Goal: Task Accomplishment & Management: Use online tool/utility

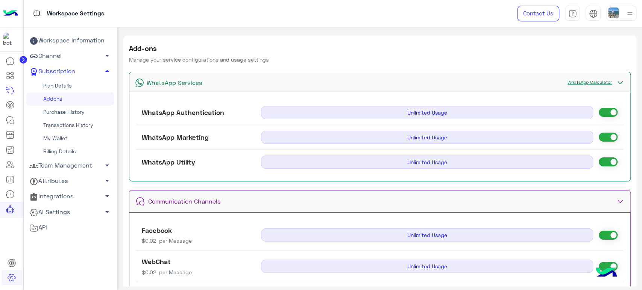
click at [12, 7] on img at bounding box center [10, 14] width 15 height 16
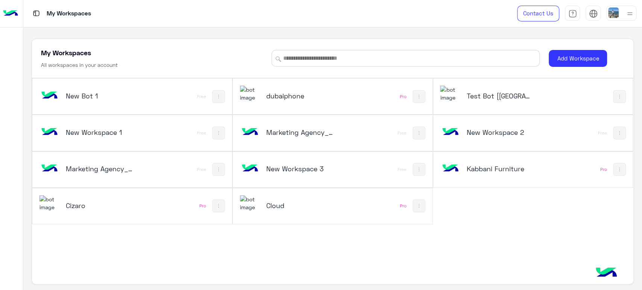
click at [120, 131] on h5 "New Workspace 1" at bounding box center [99, 132] width 67 height 9
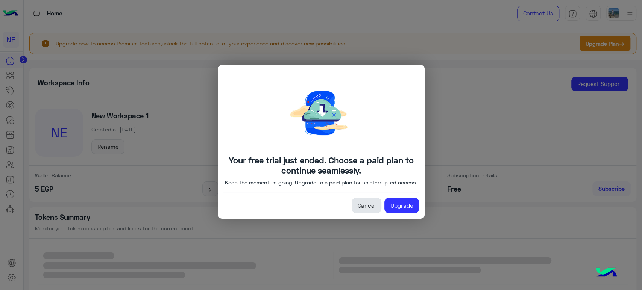
click at [361, 206] on link "Cancel" at bounding box center [367, 205] width 30 height 15
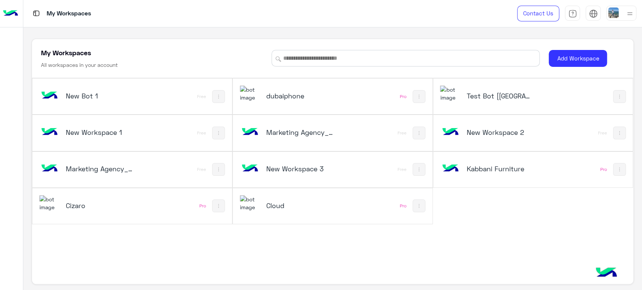
click at [215, 129] on button at bounding box center [218, 133] width 13 height 13
click at [239, 148] on link "Rename" at bounding box center [245, 152] width 61 height 18
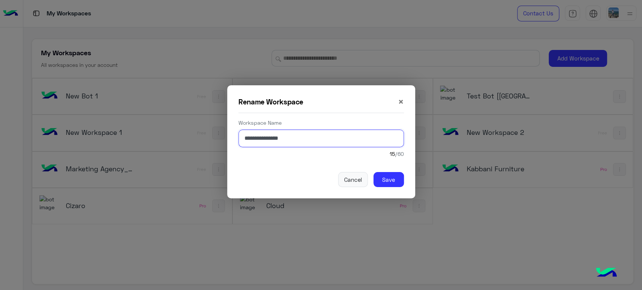
click at [306, 141] on input "**********" at bounding box center [320, 139] width 165 height 18
type input "**********"
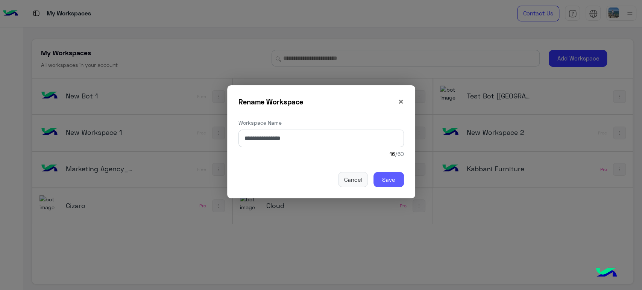
click at [388, 185] on button "Save" at bounding box center [388, 179] width 30 height 15
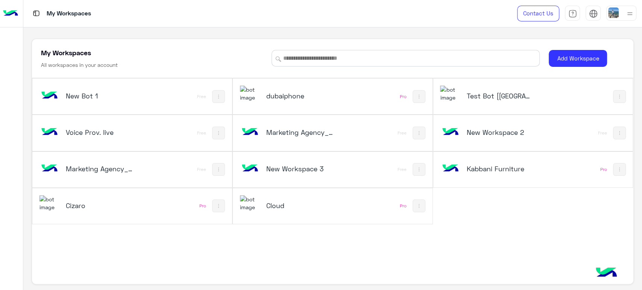
click at [135, 127] on div "Voice Prov. live" at bounding box center [94, 133] width 111 height 22
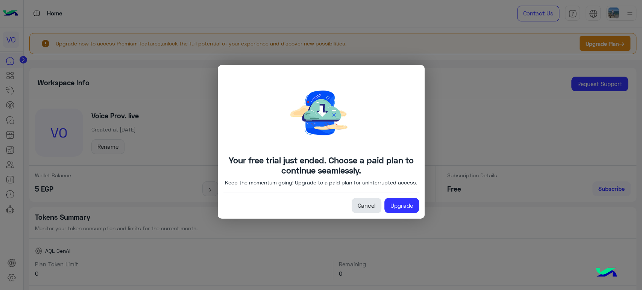
click at [358, 207] on link "Cancel" at bounding box center [367, 205] width 30 height 15
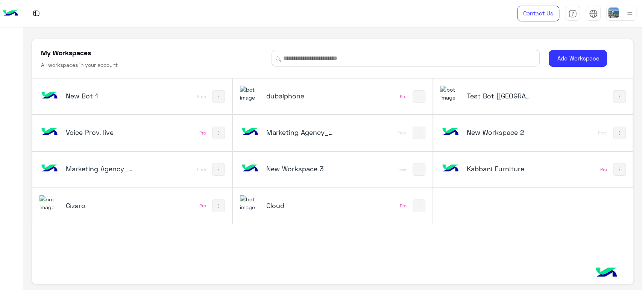
click at [139, 133] on div "Voice Prov. live" at bounding box center [94, 133] width 111 height 22
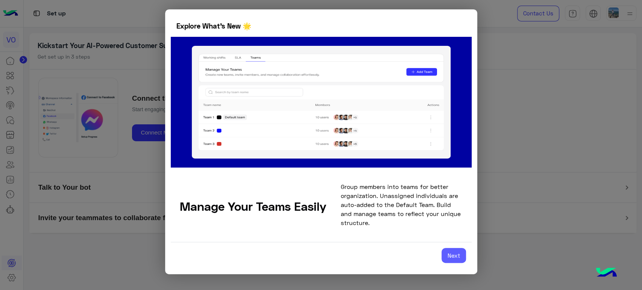
click at [450, 256] on button "Next" at bounding box center [454, 255] width 24 height 15
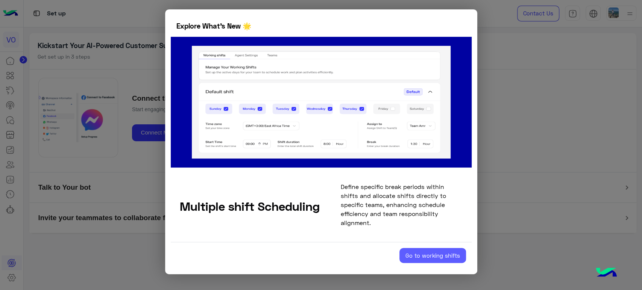
click at [434, 254] on button "Go to working shifts" at bounding box center [432, 255] width 67 height 15
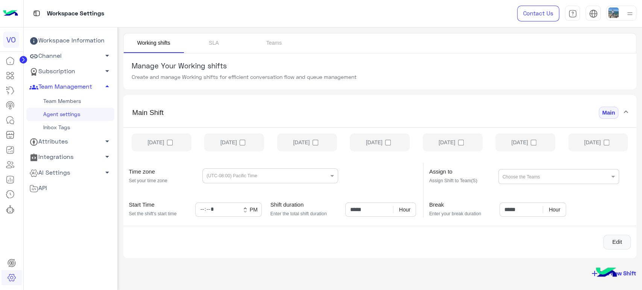
click at [68, 59] on link "Channel arrow_drop_down" at bounding box center [70, 56] width 88 height 15
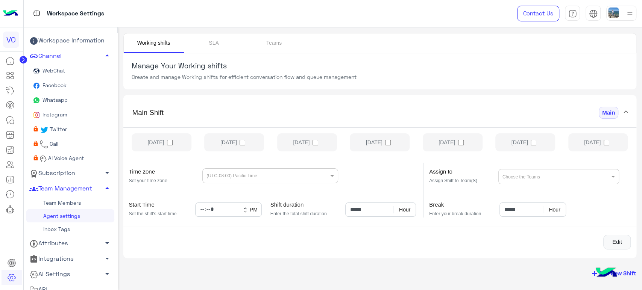
click at [67, 159] on span "AI Voice Agent" at bounding box center [65, 158] width 37 height 6
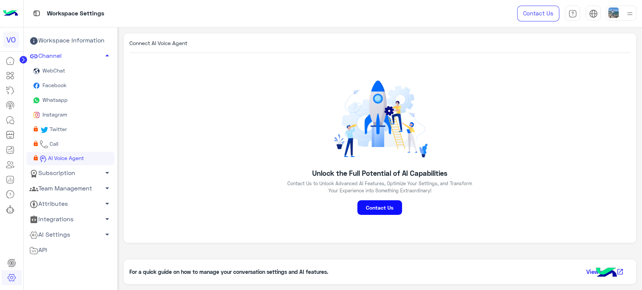
click at [184, 126] on div "Connect AI Voice Agent Unlock the Full Potential of AI Capabilities Contact Us …" at bounding box center [379, 138] width 513 height 211
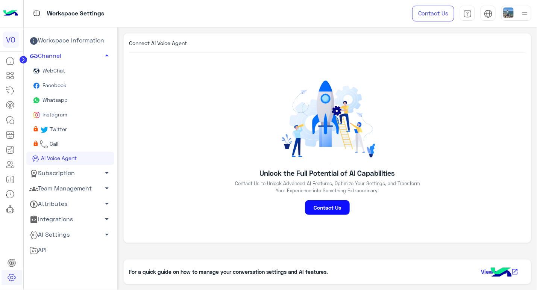
click at [61, 144] on link "Call" at bounding box center [70, 144] width 88 height 15
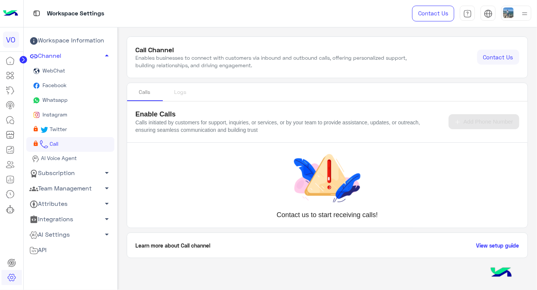
click at [60, 159] on span "AI Voice Agent" at bounding box center [57, 158] width 37 height 6
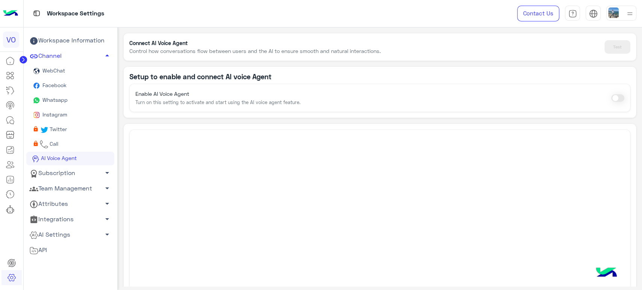
click at [615, 97] on span at bounding box center [617, 98] width 13 height 8
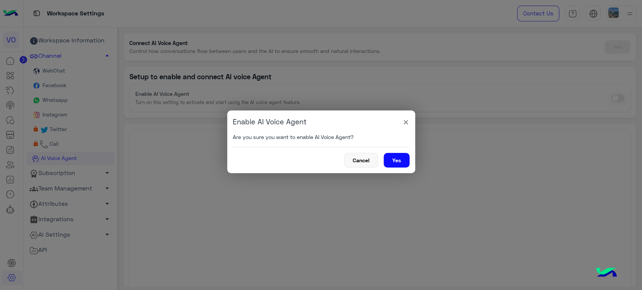
click at [399, 155] on button "Yes" at bounding box center [397, 160] width 26 height 15
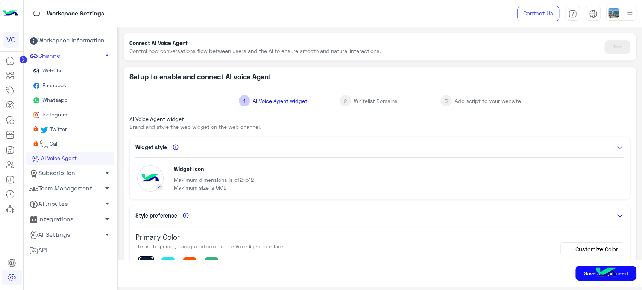
click at [320, 185] on div "Widget Icon Maximum dimensions is 512x512 Maximum size is 5MB" at bounding box center [379, 179] width 489 height 30
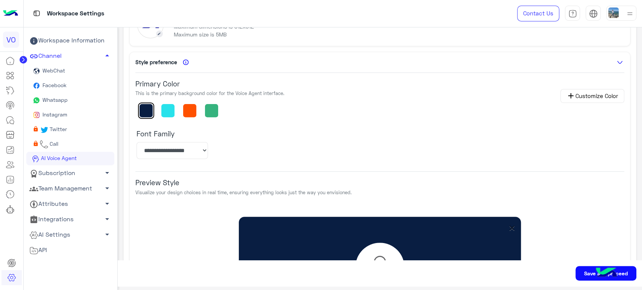
scroll to position [14, 0]
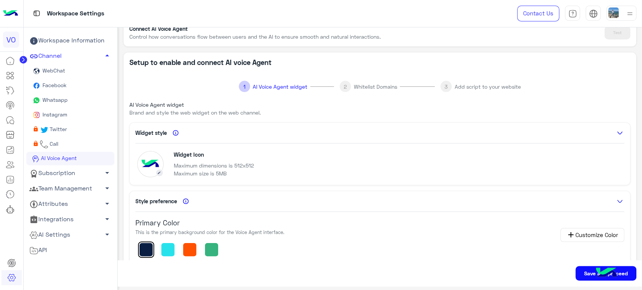
click at [581, 273] on button "Save and proceed" at bounding box center [605, 273] width 61 height 15
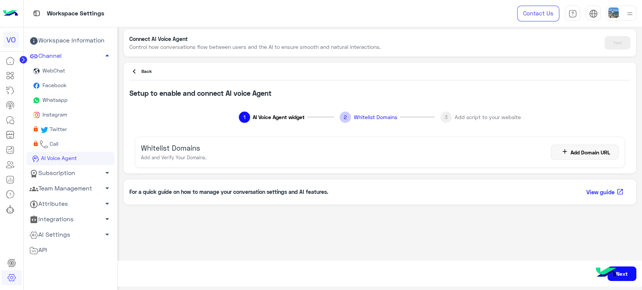
click at [574, 148] on button "add Add Domain URL" at bounding box center [585, 152] width 68 height 15
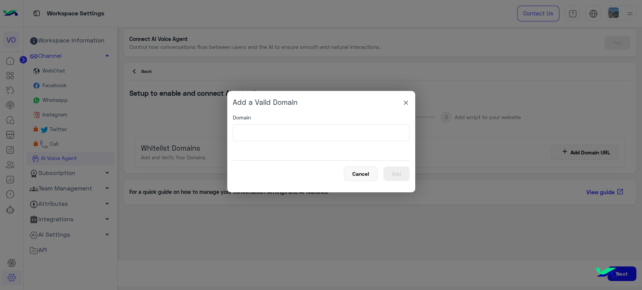
click at [299, 147] on div "Domain" at bounding box center [321, 134] width 177 height 41
click at [307, 132] on input "text" at bounding box center [321, 132] width 177 height 17
paste input "**********"
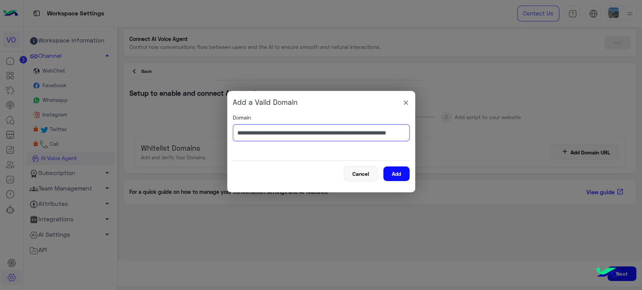
scroll to position [0, 18]
type input "**********"
click at [395, 170] on button "Add" at bounding box center [396, 174] width 26 height 15
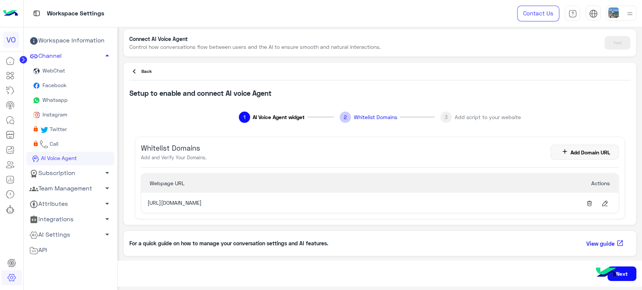
click at [633, 276] on button "Next" at bounding box center [621, 273] width 29 height 15
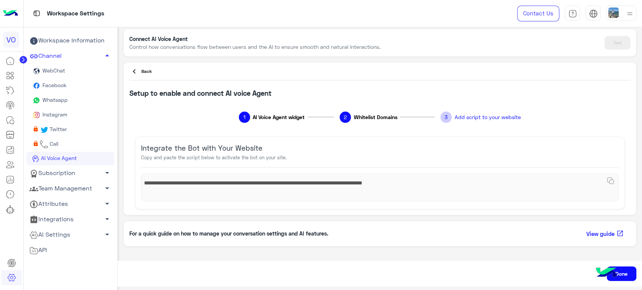
click at [633, 276] on button "Done" at bounding box center [622, 273] width 30 height 15
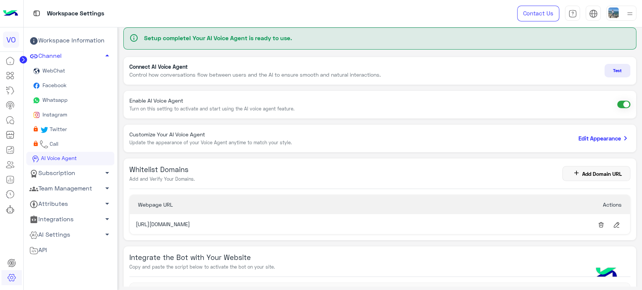
click at [618, 70] on button "Test" at bounding box center [617, 71] width 26 height 14
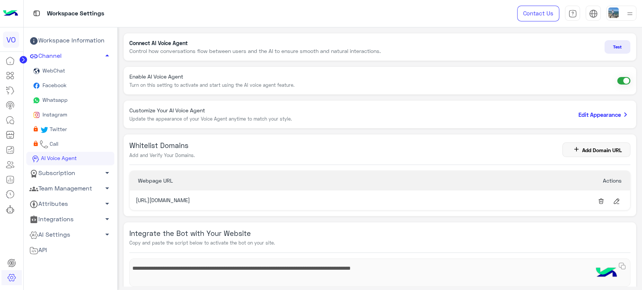
click at [59, 236] on link "AI Settings arrow_drop_down" at bounding box center [70, 235] width 88 height 15
click at [57, 249] on link "Conversational AI Models" at bounding box center [70, 249] width 88 height 13
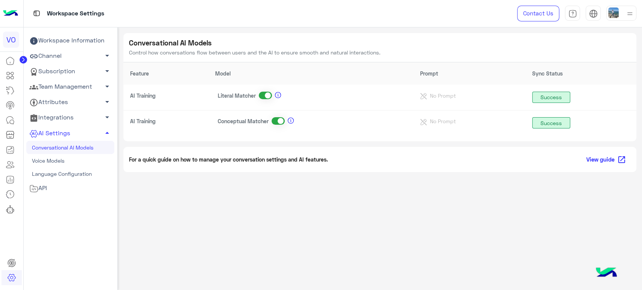
click at [63, 161] on link "Voice Models" at bounding box center [70, 160] width 88 height 13
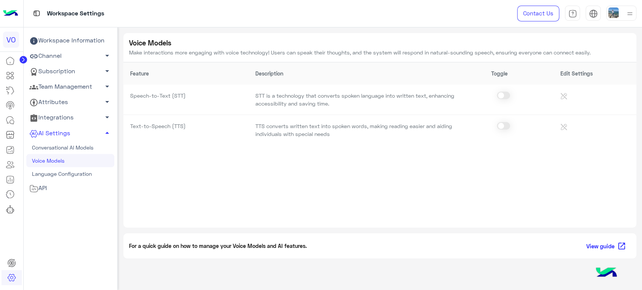
click at [73, 149] on link "Conversational AI Models" at bounding box center [70, 147] width 88 height 13
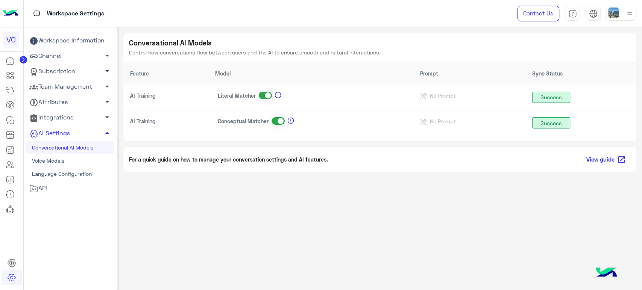
click at [27, 58] on icon at bounding box center [24, 60] width 8 height 8
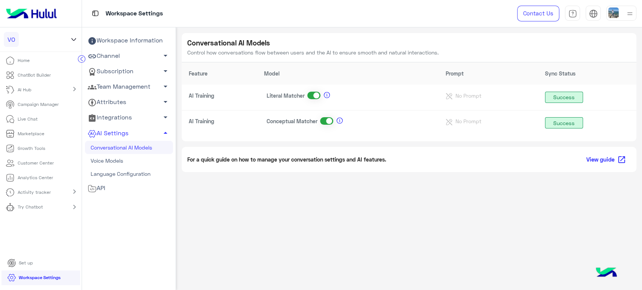
click at [70, 88] on mat-icon "chevron_right" at bounding box center [74, 89] width 9 height 9
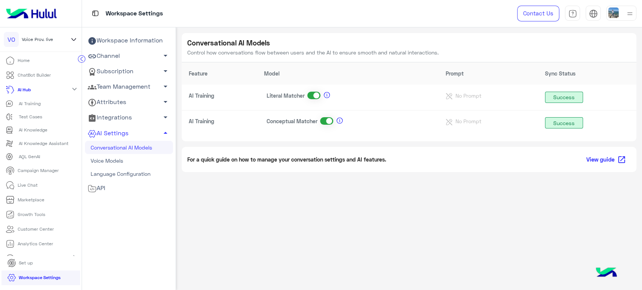
click at [82, 62] on circle at bounding box center [81, 58] width 7 height 7
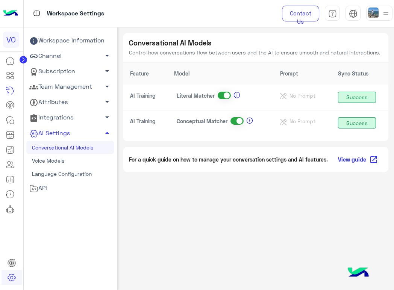
click at [44, 42] on link "Workspace Information" at bounding box center [70, 40] width 88 height 15
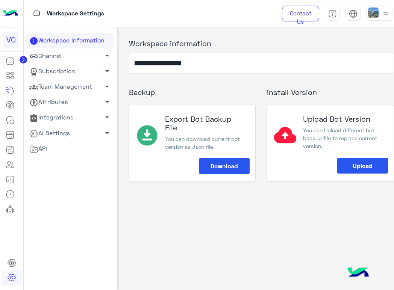
click at [73, 132] on link "AI Settings arrow_drop_down" at bounding box center [70, 133] width 88 height 15
click at [63, 143] on link "Conversational AI Models" at bounding box center [70, 147] width 88 height 13
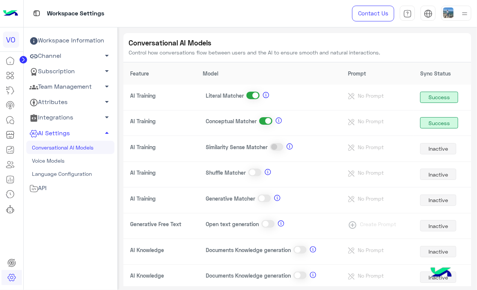
click at [268, 223] on span at bounding box center [267, 224] width 13 height 8
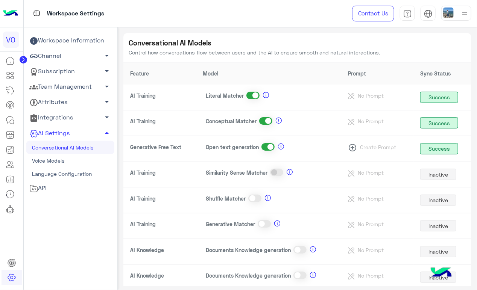
click at [262, 120] on span at bounding box center [265, 121] width 13 height 8
click at [250, 94] on span at bounding box center [252, 96] width 13 height 8
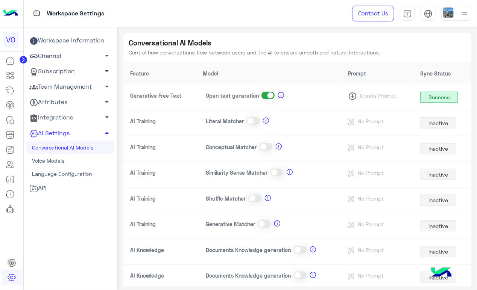
click at [365, 96] on span "Create Prompt" at bounding box center [378, 96] width 42 height 6
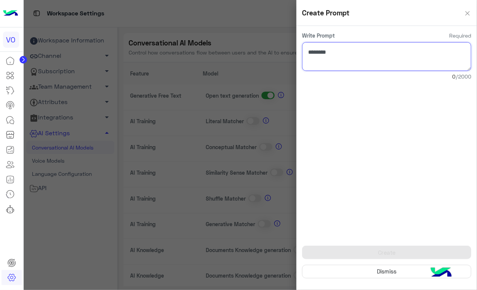
click at [367, 50] on textarea at bounding box center [386, 56] width 169 height 29
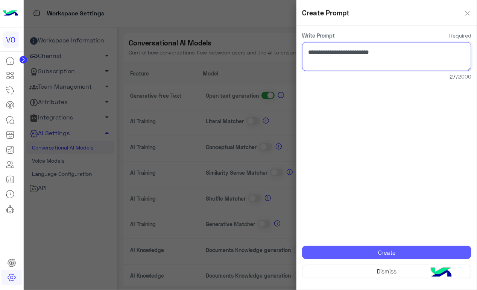
type textarea "**********"
click at [394, 250] on button "Create" at bounding box center [386, 253] width 169 height 14
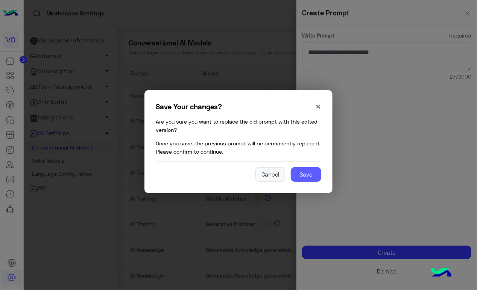
click at [312, 178] on button "Save" at bounding box center [306, 174] width 30 height 15
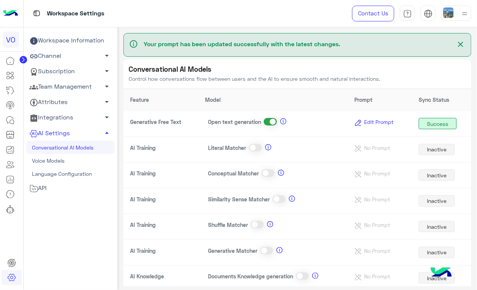
click at [394, 44] on span "close" at bounding box center [460, 44] width 9 height 9
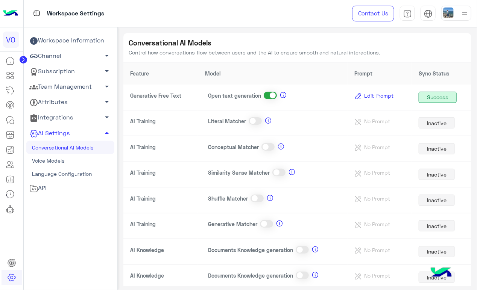
click at [57, 53] on link "Channel arrow_drop_down" at bounding box center [70, 56] width 88 height 15
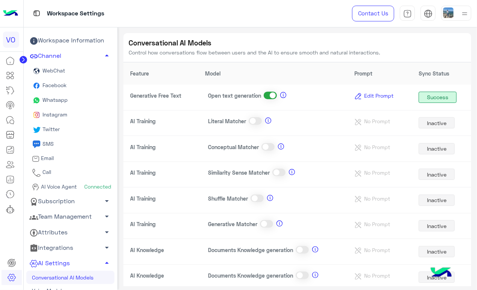
click at [57, 188] on span "AI Voice Agent" at bounding box center [57, 187] width 37 height 6
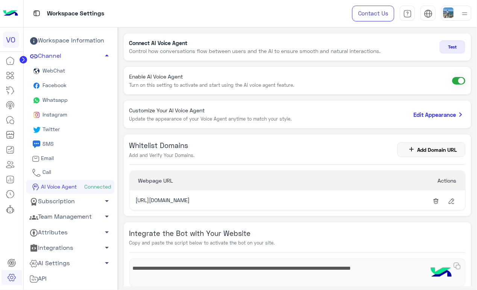
click at [88, 260] on link "AI Settings arrow_drop_down" at bounding box center [70, 263] width 88 height 15
click at [65, 275] on link "Conversational AI Models" at bounding box center [70, 277] width 88 height 13
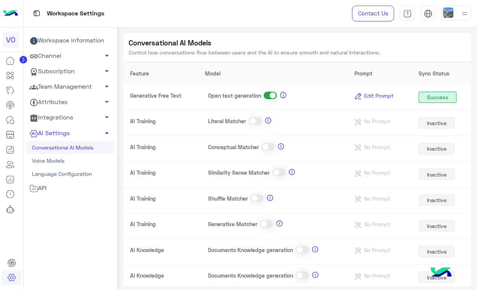
click at [267, 224] on span at bounding box center [266, 224] width 13 height 8
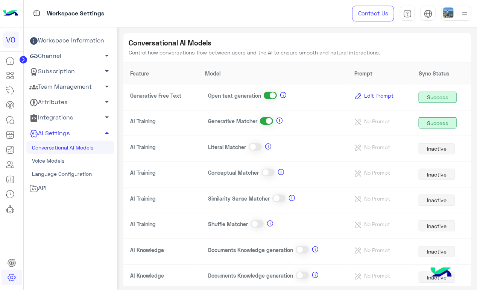
click at [266, 96] on span at bounding box center [270, 96] width 13 height 8
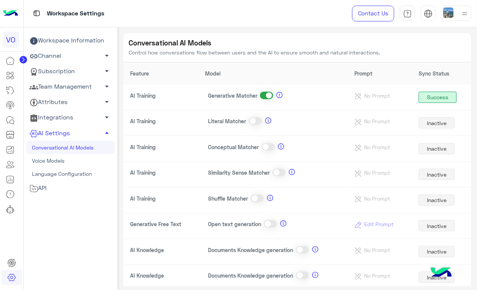
click at [272, 224] on span at bounding box center [270, 224] width 13 height 8
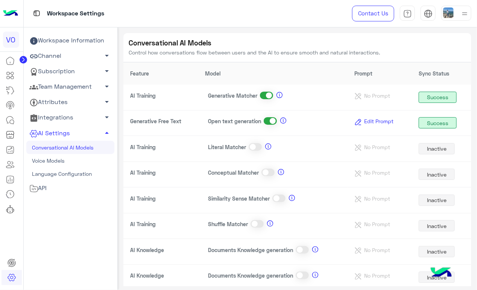
click at [262, 94] on span at bounding box center [266, 96] width 13 height 8
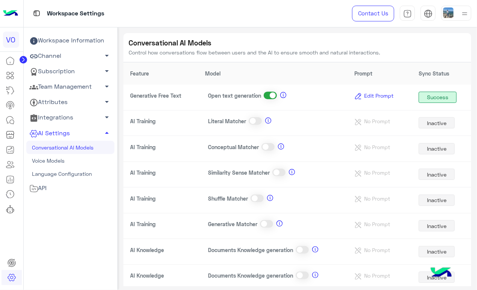
click at [366, 96] on span "Edit Prompt" at bounding box center [378, 96] width 35 height 6
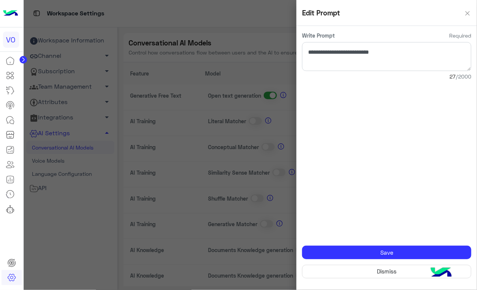
click at [466, 16] on img at bounding box center [467, 13] width 19 height 19
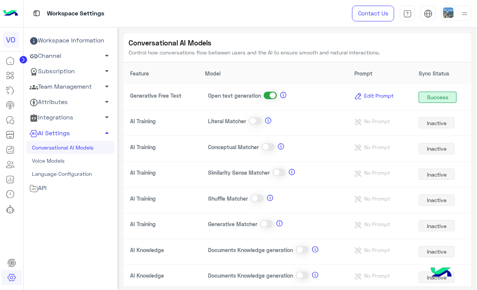
click at [368, 99] on span "Edit Prompt" at bounding box center [378, 96] width 35 height 6
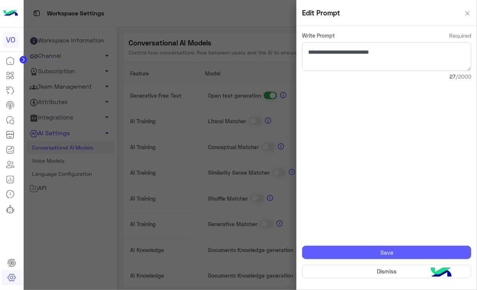
click at [394, 251] on button "Save" at bounding box center [386, 253] width 169 height 14
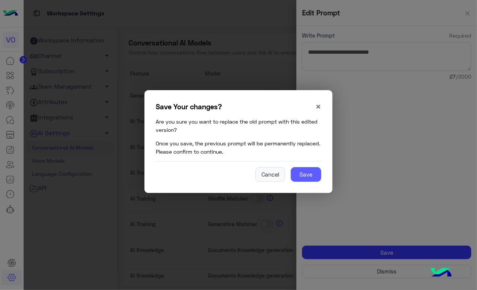
click at [312, 175] on button "Save" at bounding box center [306, 174] width 30 height 15
